Goal: Task Accomplishment & Management: Complete application form

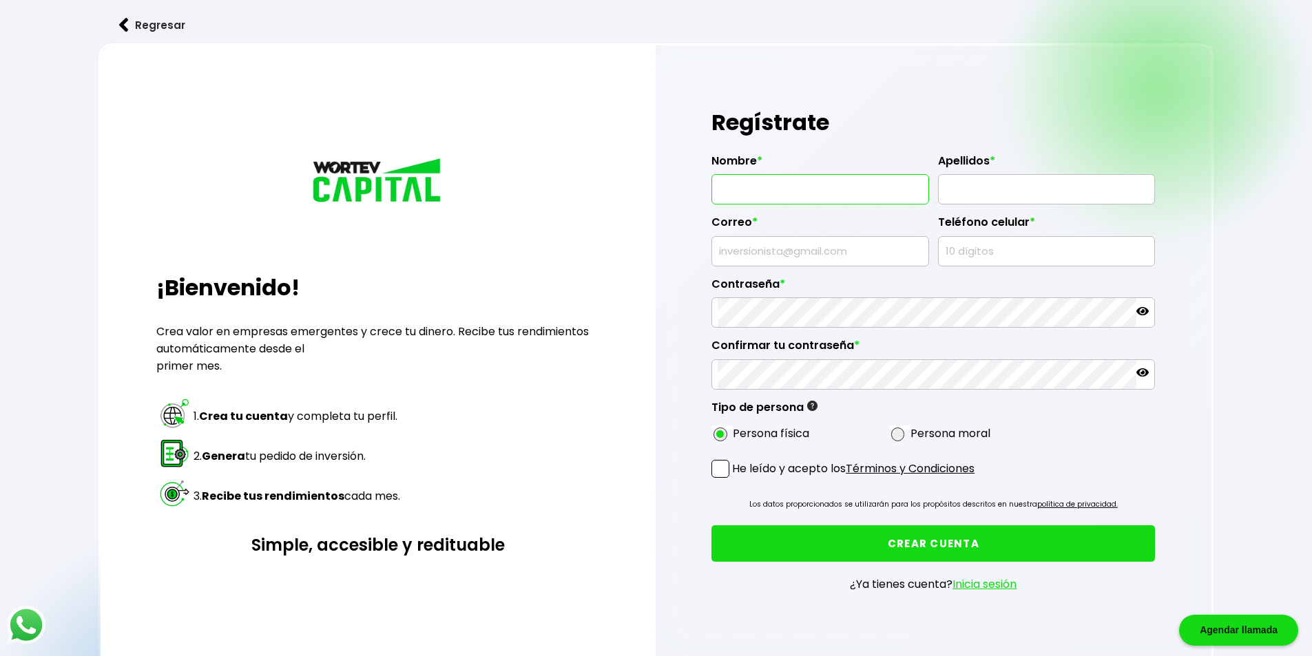
click at [752, 181] on input "text" at bounding box center [820, 189] width 205 height 29
type input "J"
click at [753, 180] on input "[PERSON_NAME]" at bounding box center [820, 189] width 205 height 29
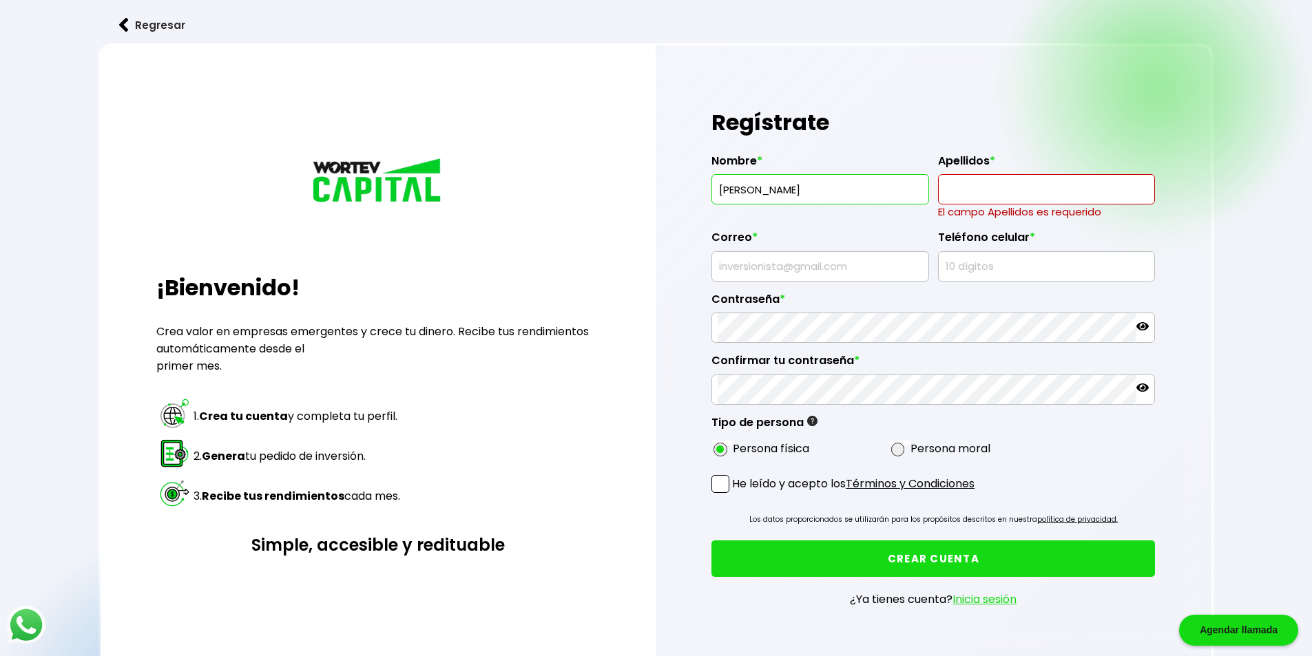
type input "[PERSON_NAME]"
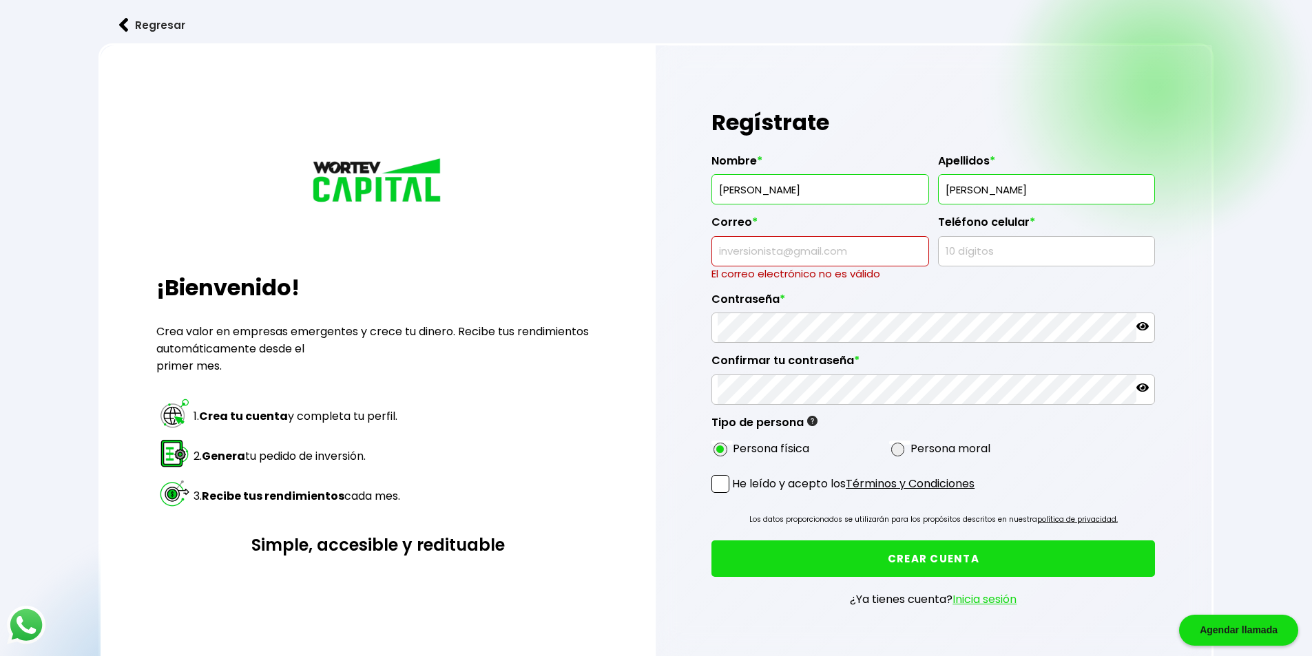
click at [1080, 183] on input "[PERSON_NAME]" at bounding box center [1046, 189] width 205 height 29
type input "[PERSON_NAME]"
click at [819, 249] on input "text" at bounding box center [820, 251] width 205 height 29
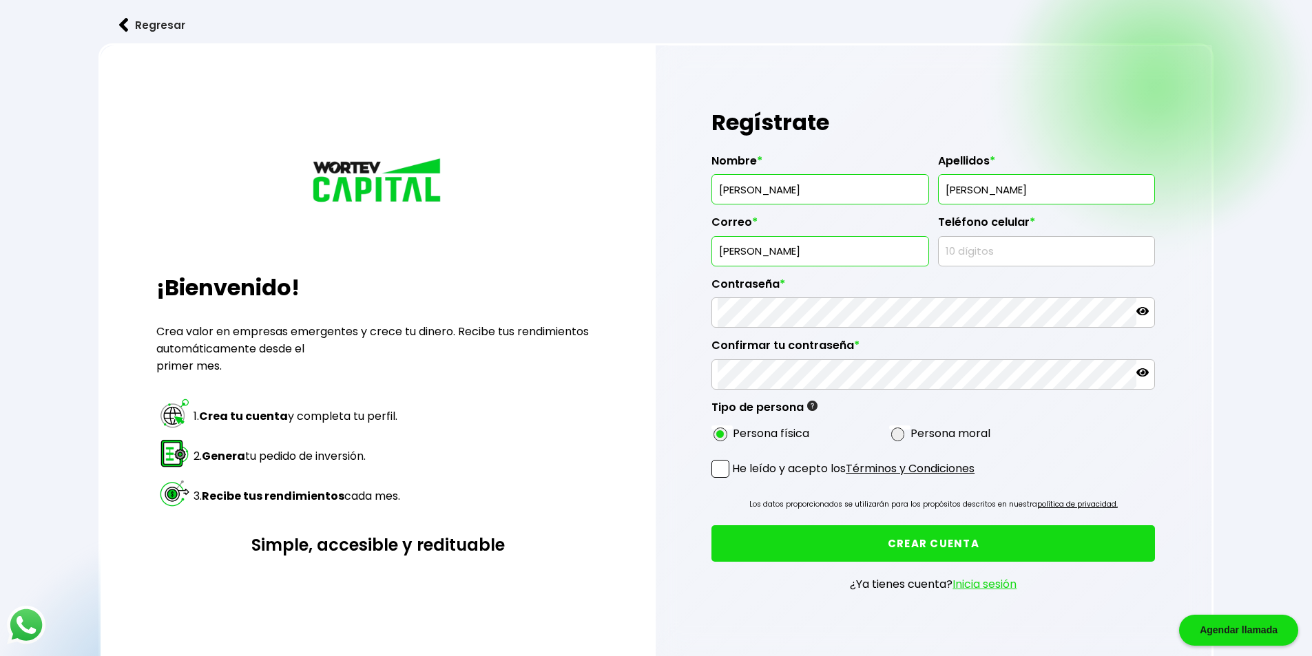
type input "[EMAIL_ADDRESS][DOMAIN_NAME]"
click at [1008, 251] on input "text" at bounding box center [1046, 251] width 205 height 29
type input "272"
